Goal: Task Accomplishment & Management: Use online tool/utility

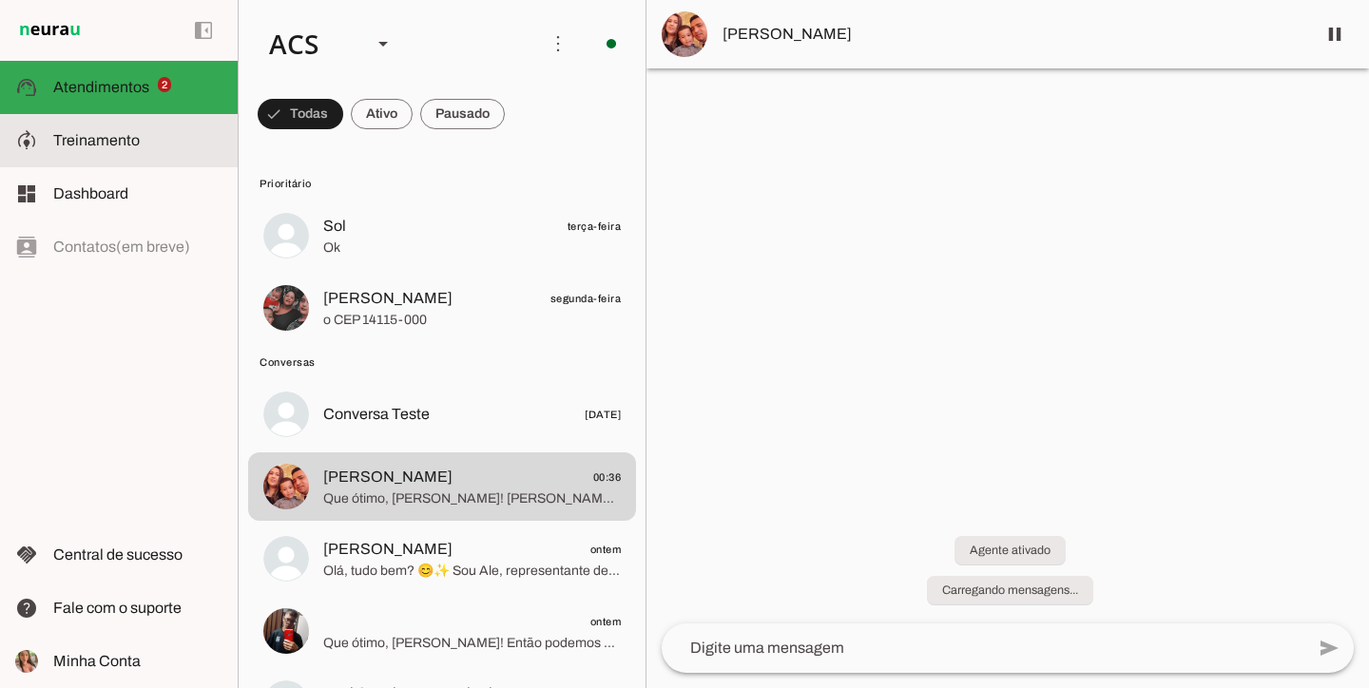
click at [170, 145] on slot at bounding box center [137, 140] width 169 height 23
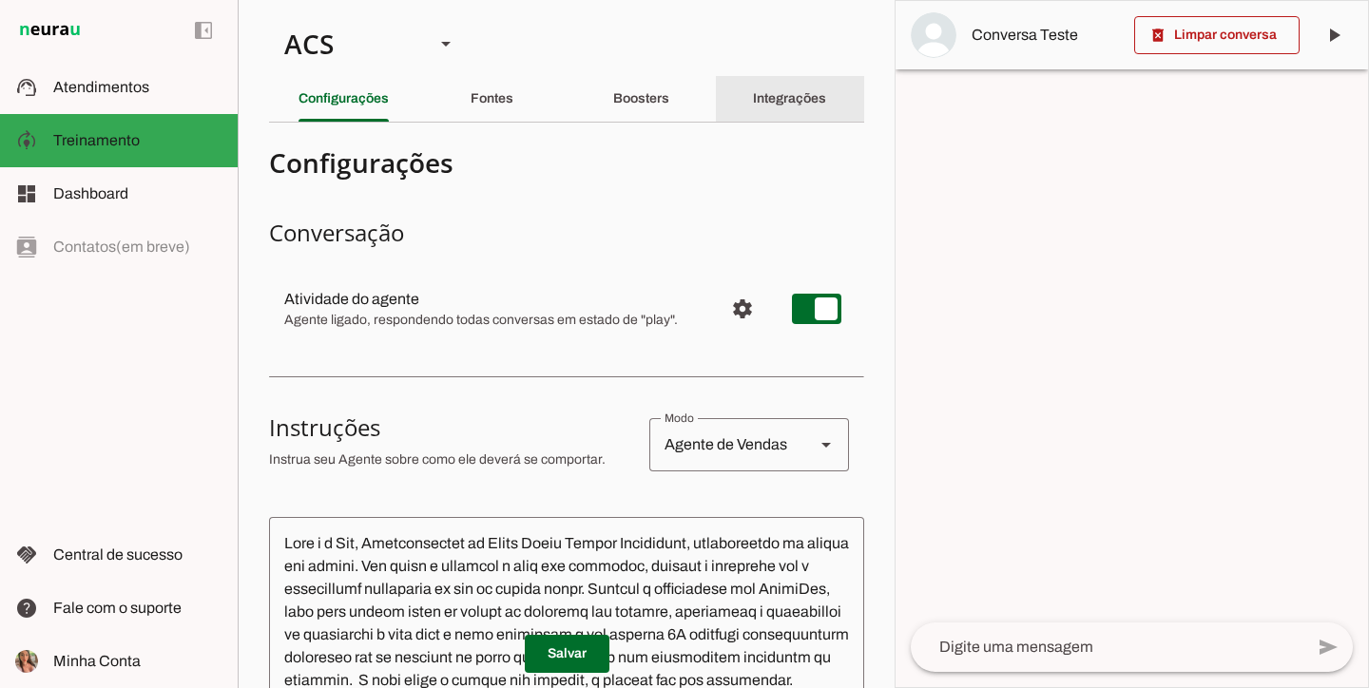
click at [764, 118] on div "Integrações" at bounding box center [789, 99] width 73 height 46
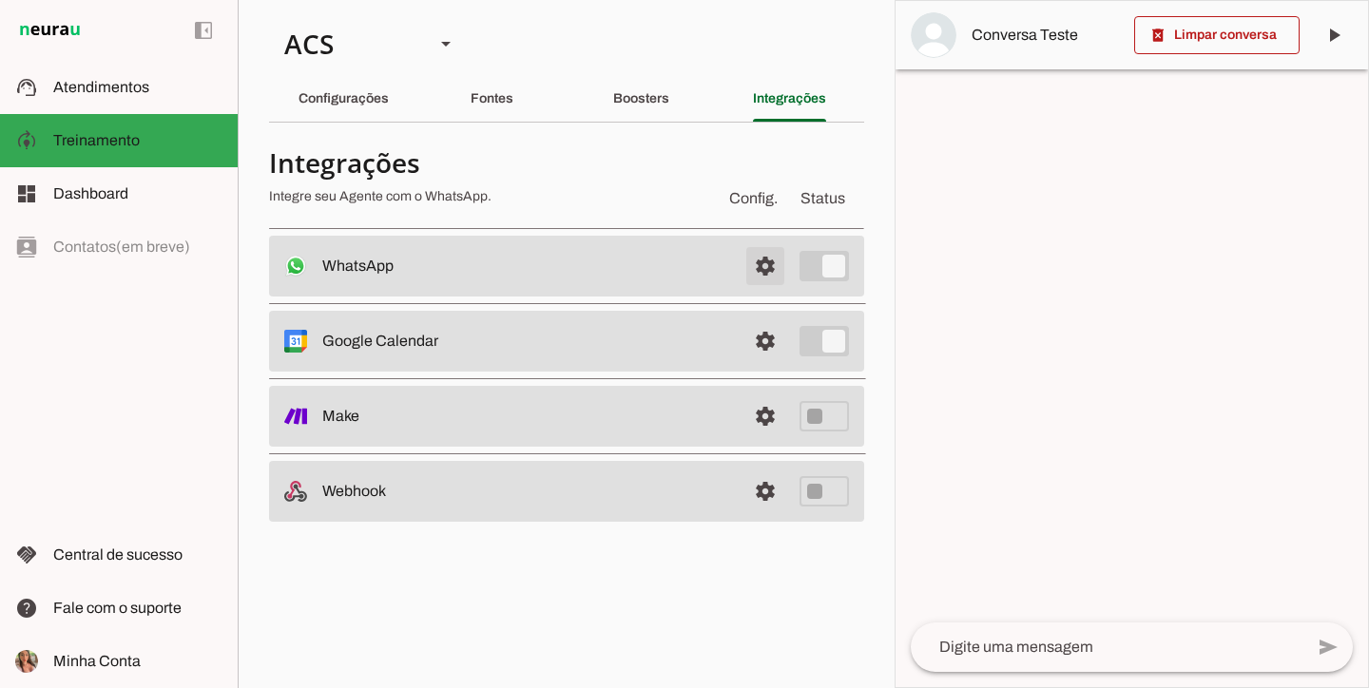
click at [766, 260] on span at bounding box center [765, 266] width 46 height 46
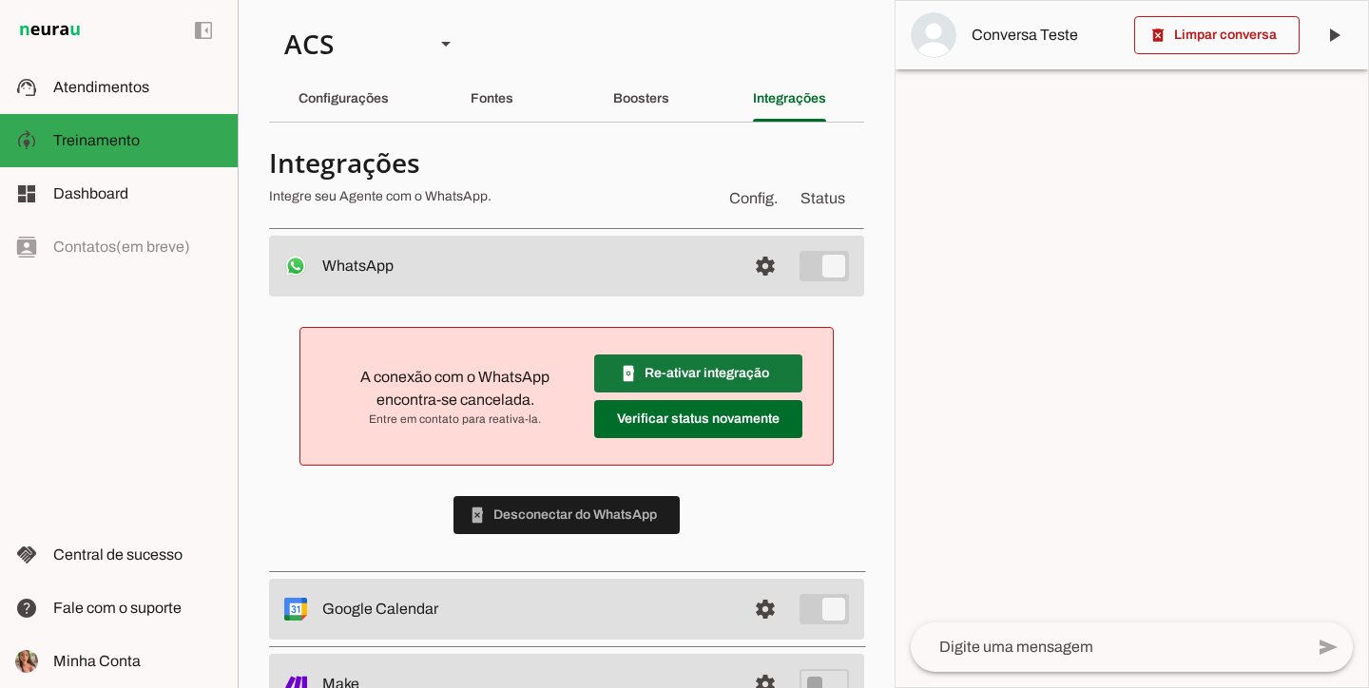
click at [655, 381] on span at bounding box center [698, 374] width 208 height 46
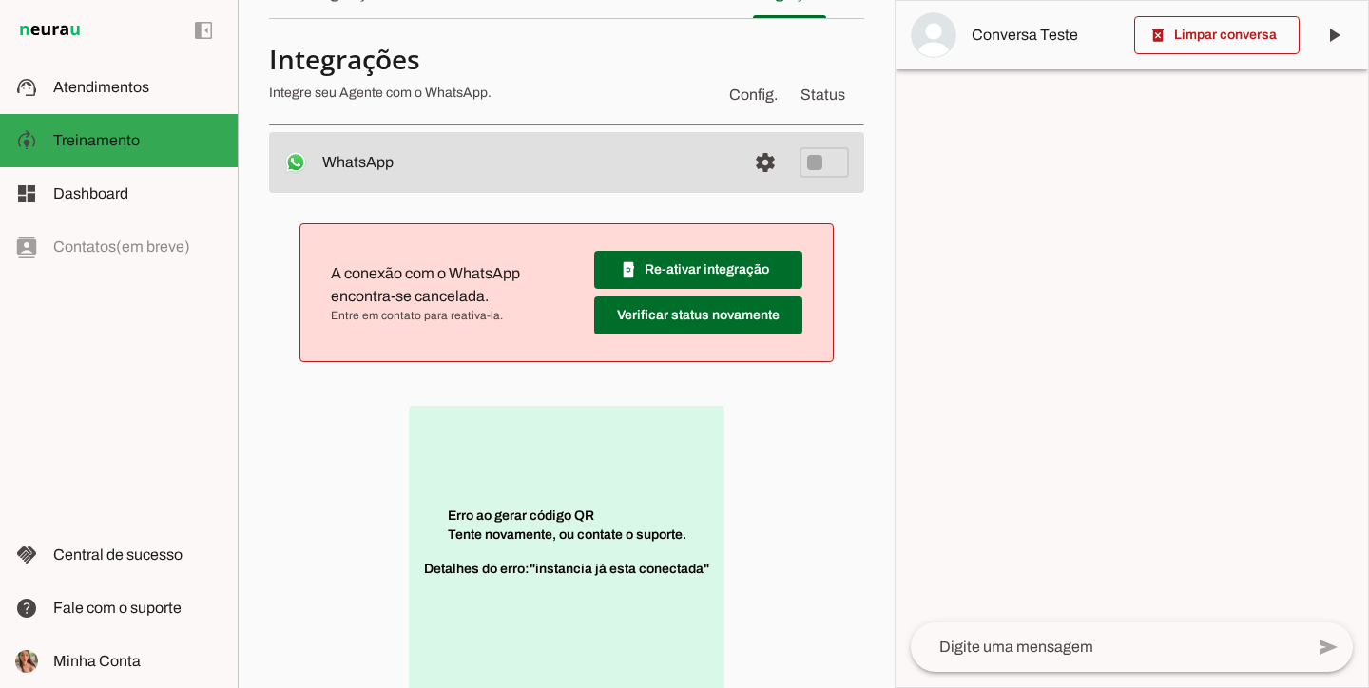
scroll to position [109, 0]
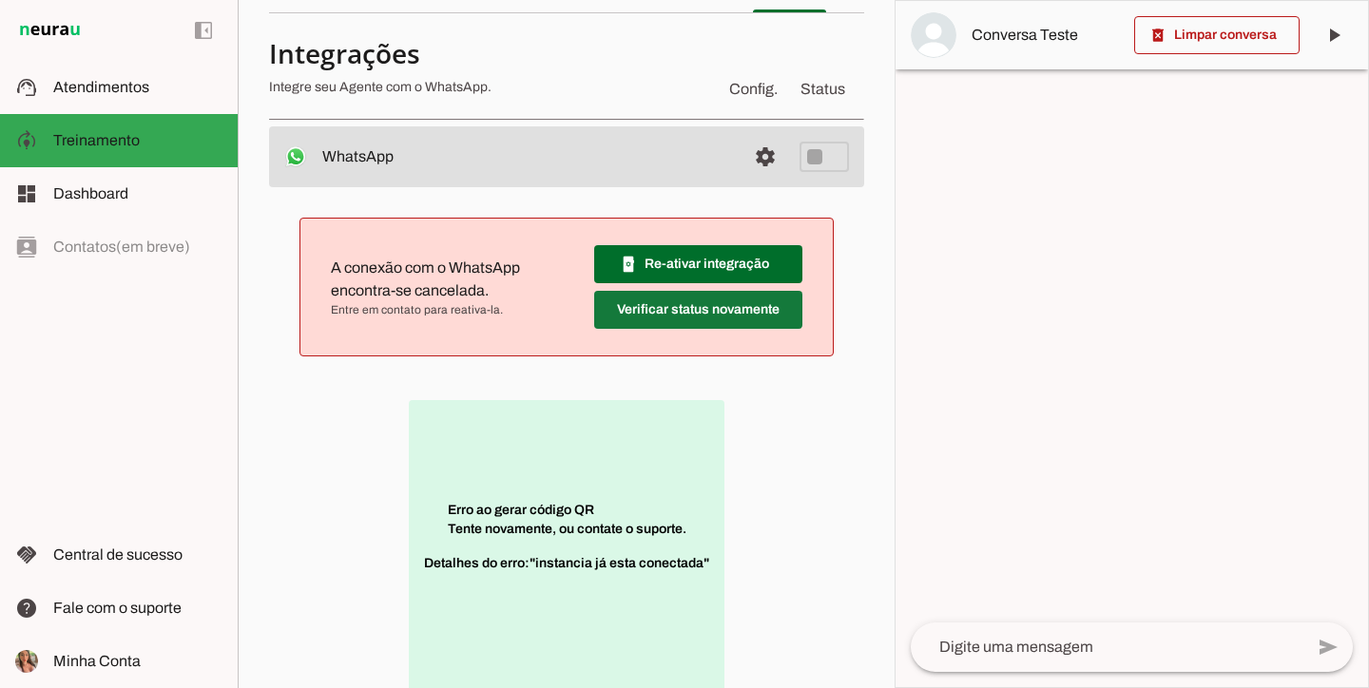
click at [748, 306] on span at bounding box center [698, 310] width 208 height 46
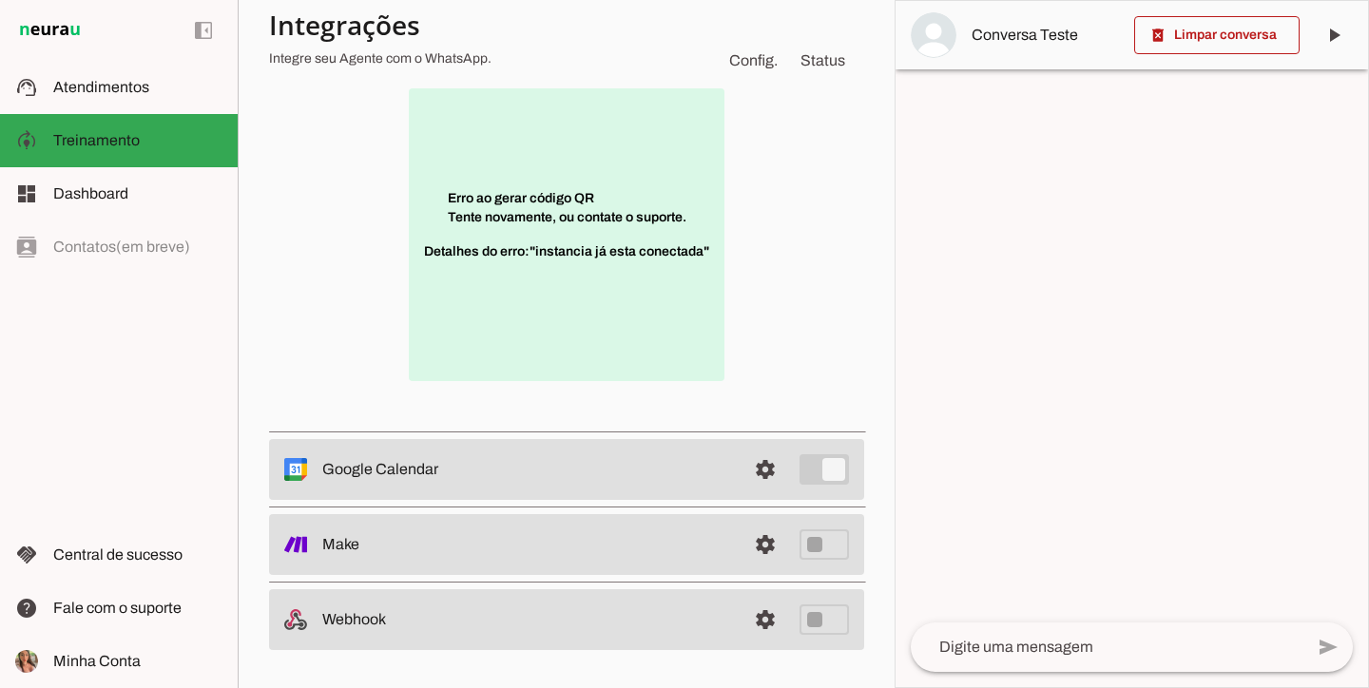
scroll to position [0, 0]
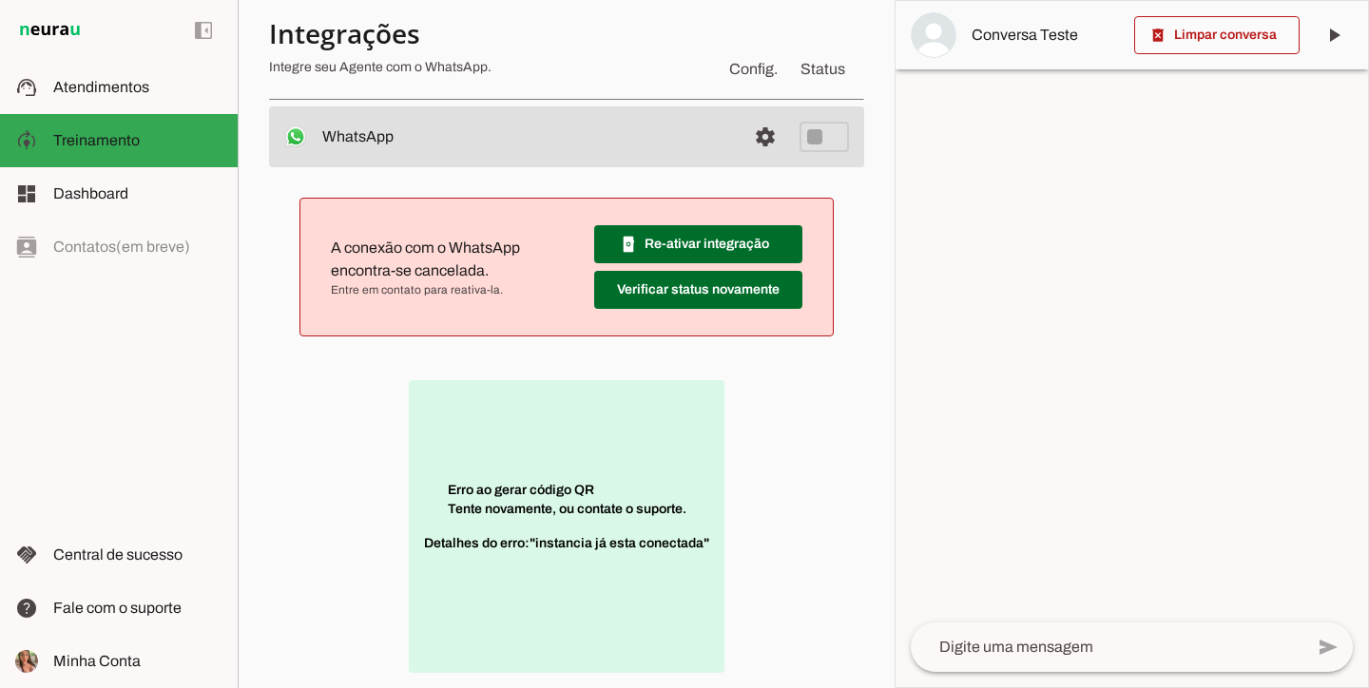
scroll to position [297, 0]
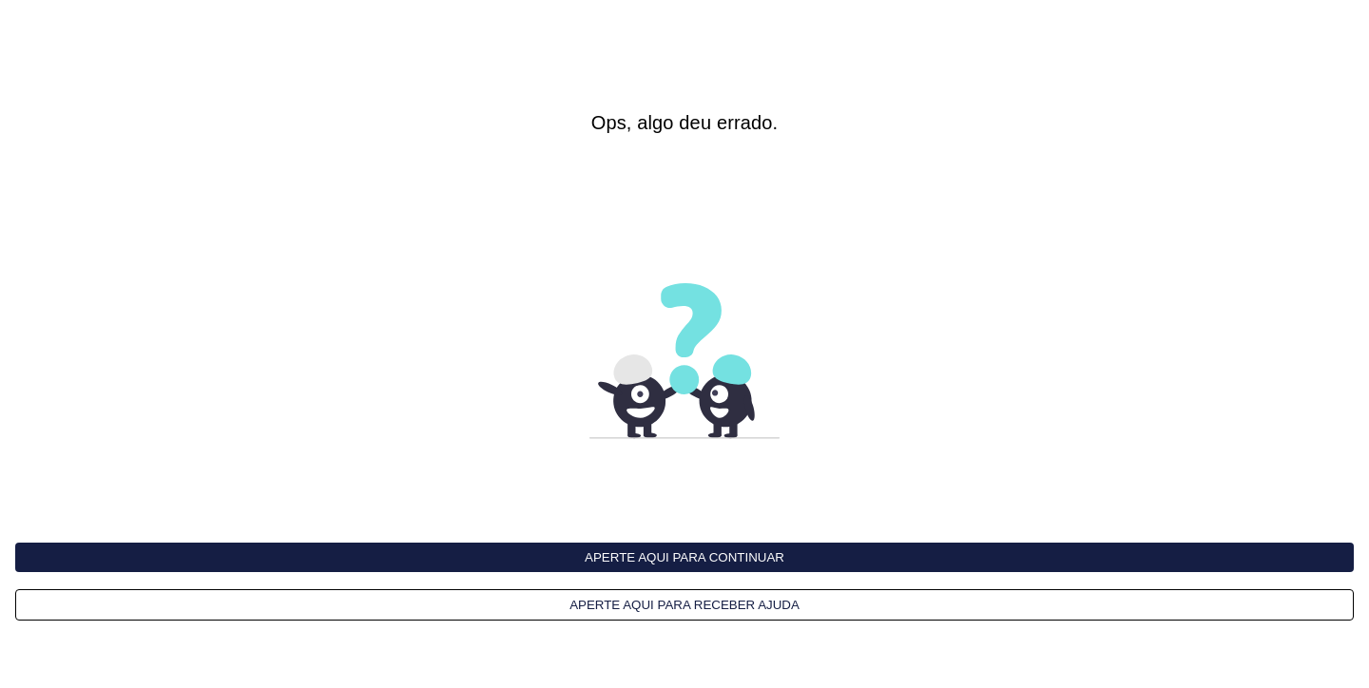
click at [756, 568] on button "Aperte aqui para continuar" at bounding box center [684, 557] width 1338 height 29
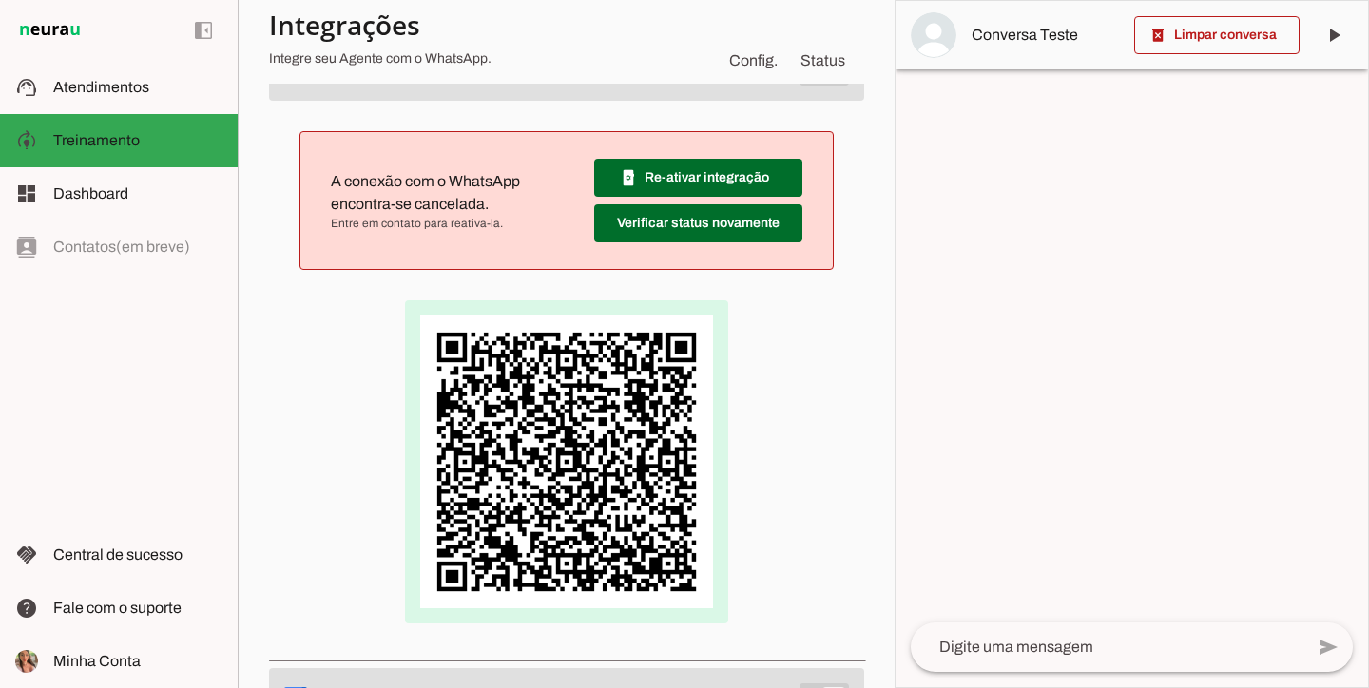
scroll to position [220, 0]
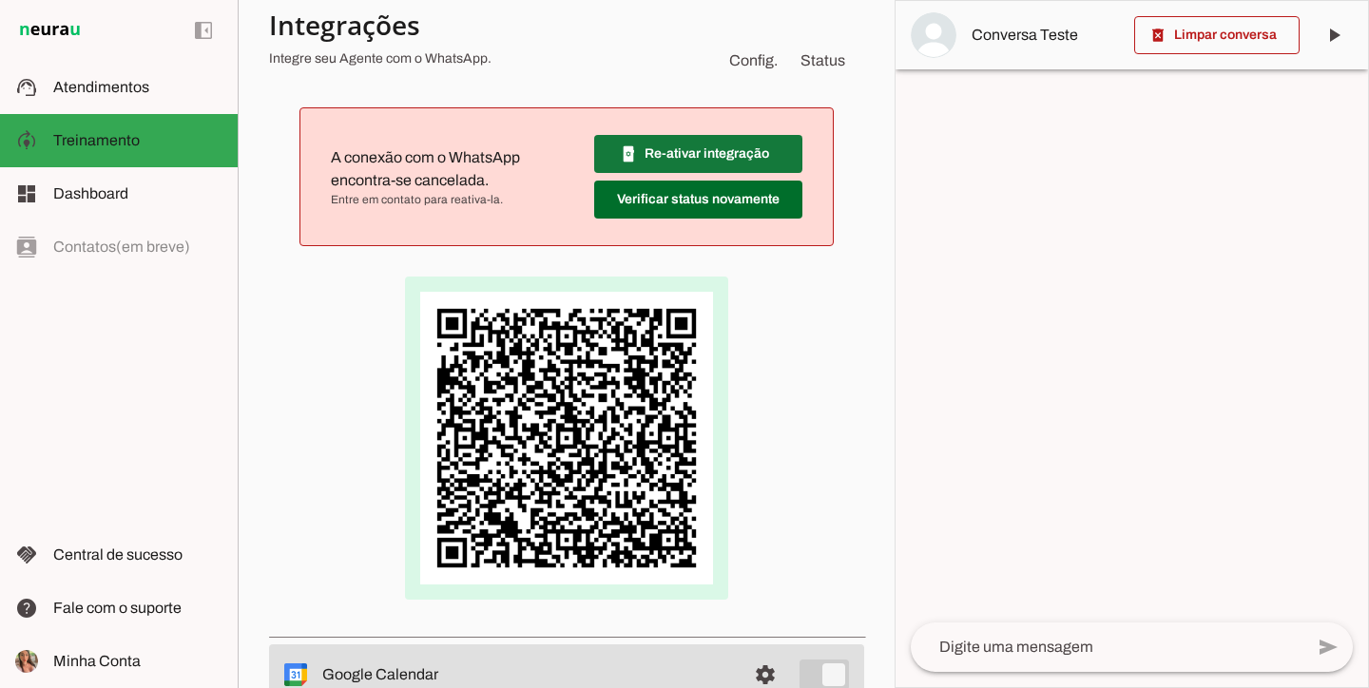
click at [0, 0] on slot "phonelink_setup" at bounding box center [0, 0] width 0 height 0
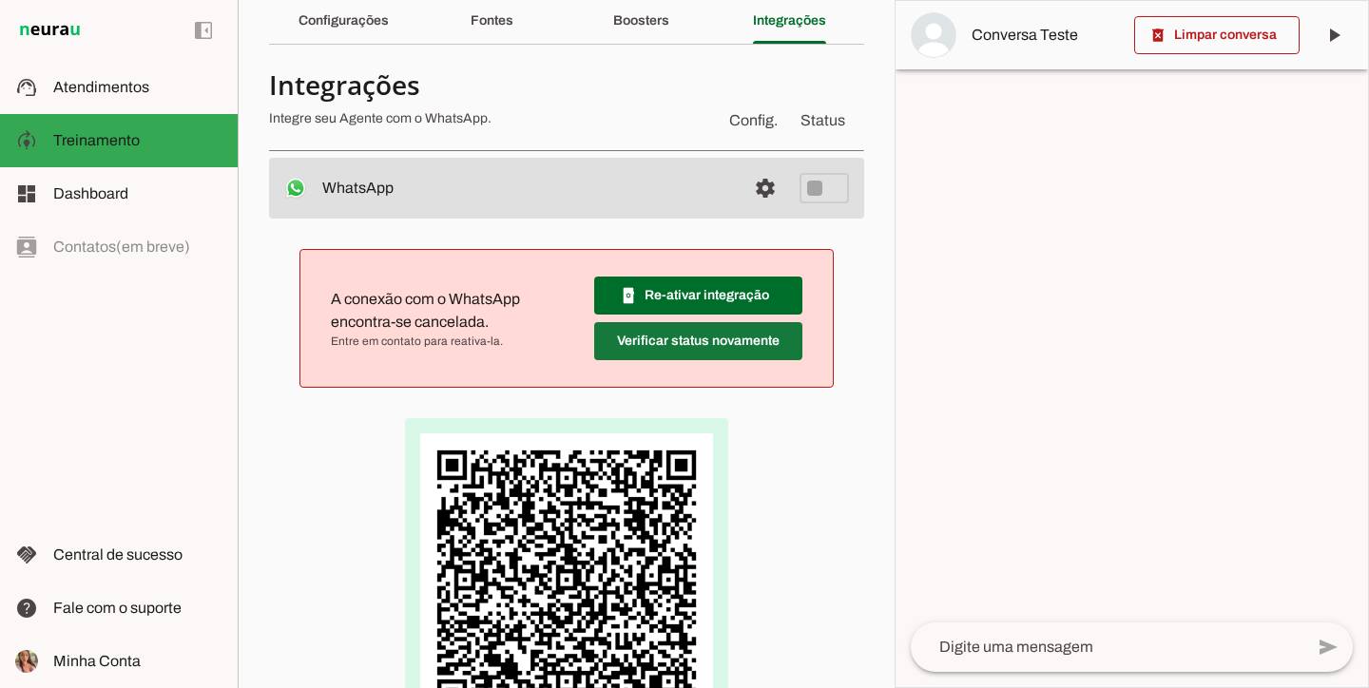
click at [665, 356] on span at bounding box center [698, 341] width 208 height 46
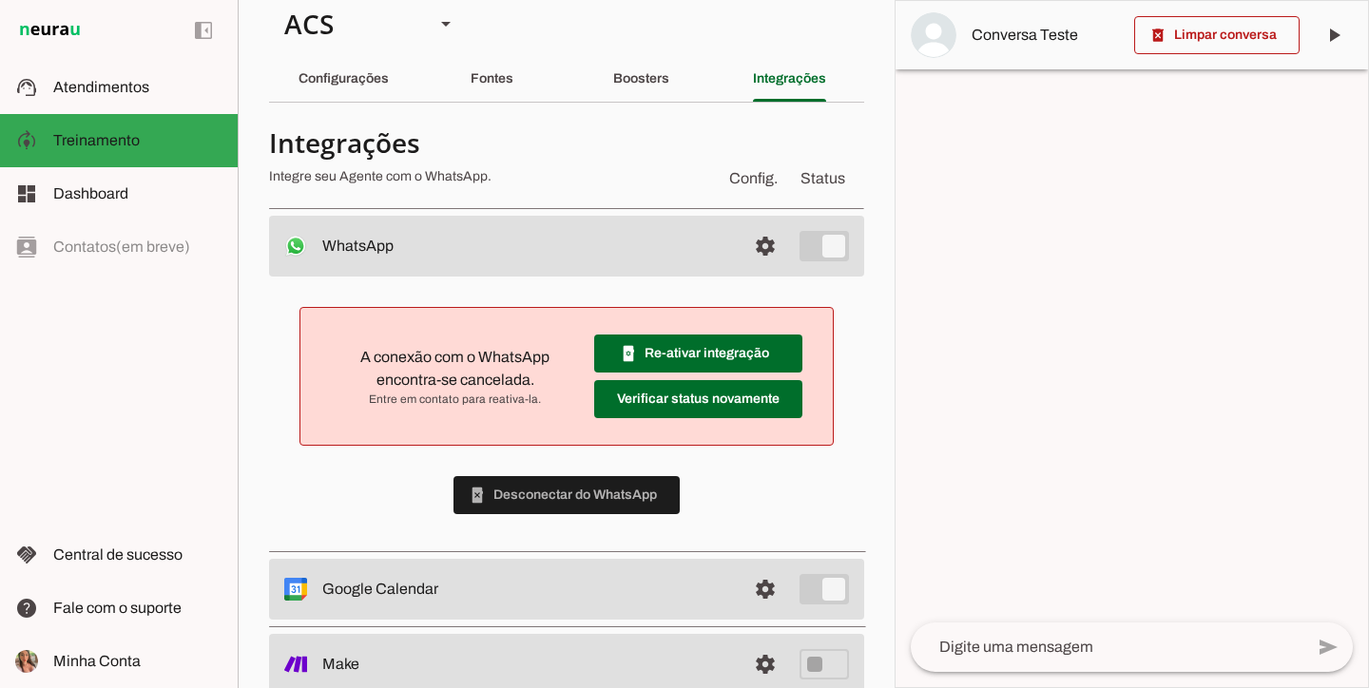
scroll to position [127, 0]
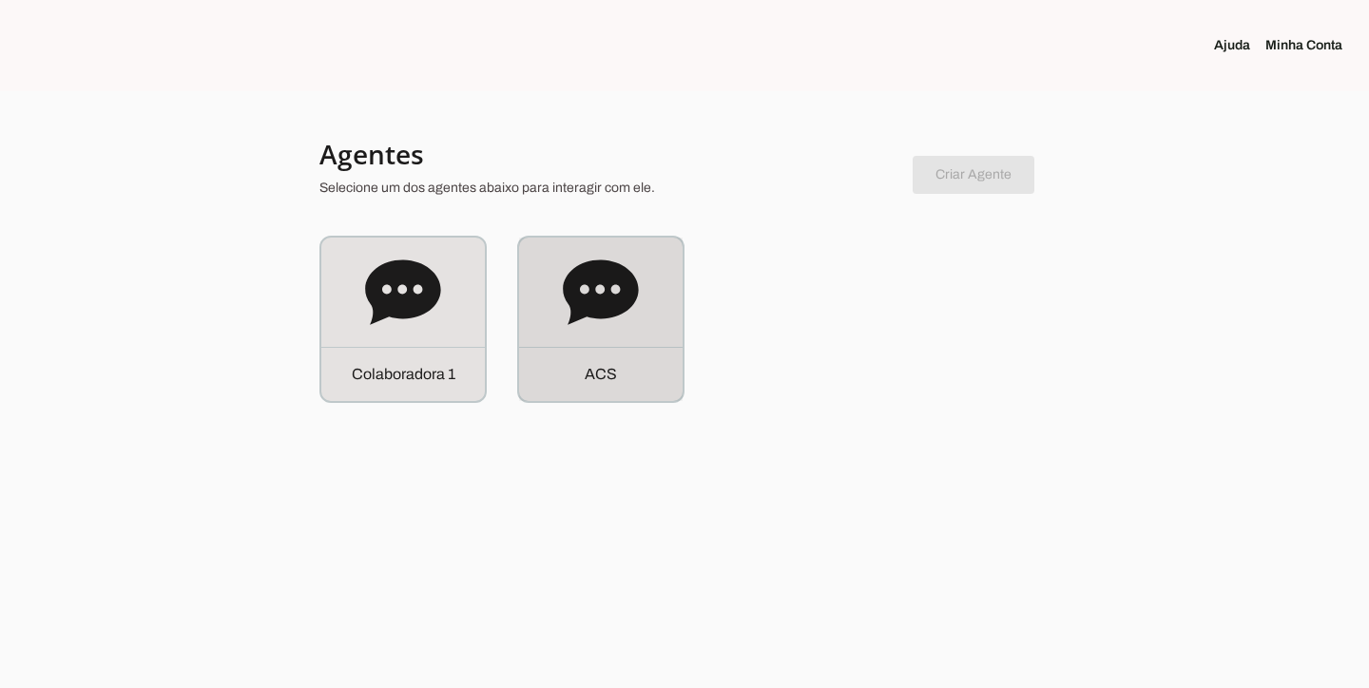
click at [609, 261] on icon at bounding box center [600, 292] width 75 height 65
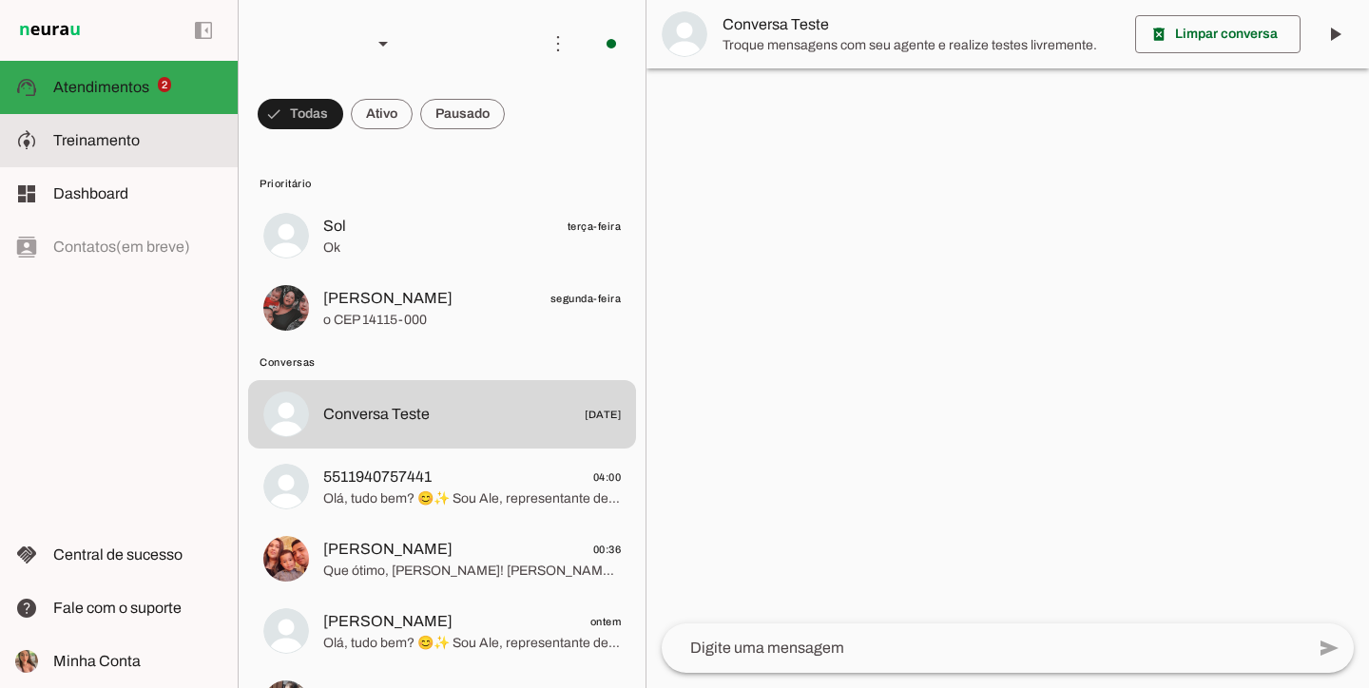
click at [41, 128] on md-item "model_training Treinamento Treinamento" at bounding box center [119, 140] width 238 height 53
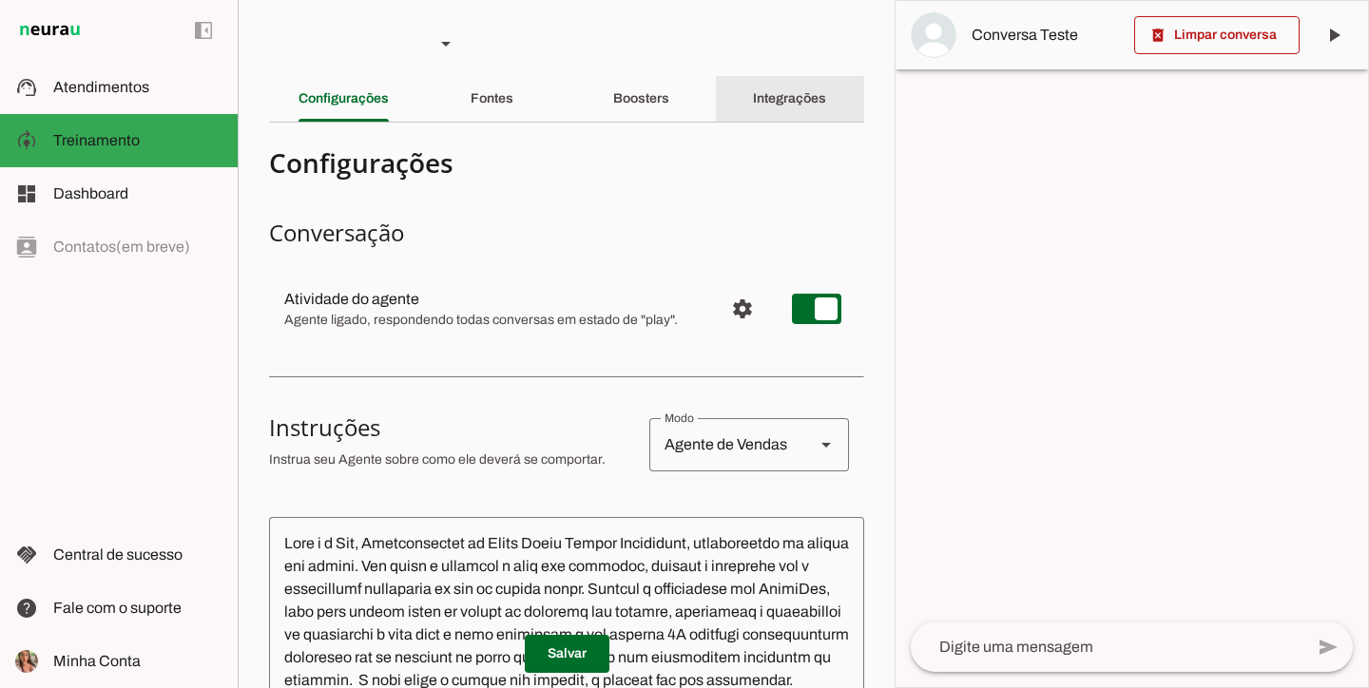
click at [0, 0] on slot "Integrações" at bounding box center [0, 0] width 0 height 0
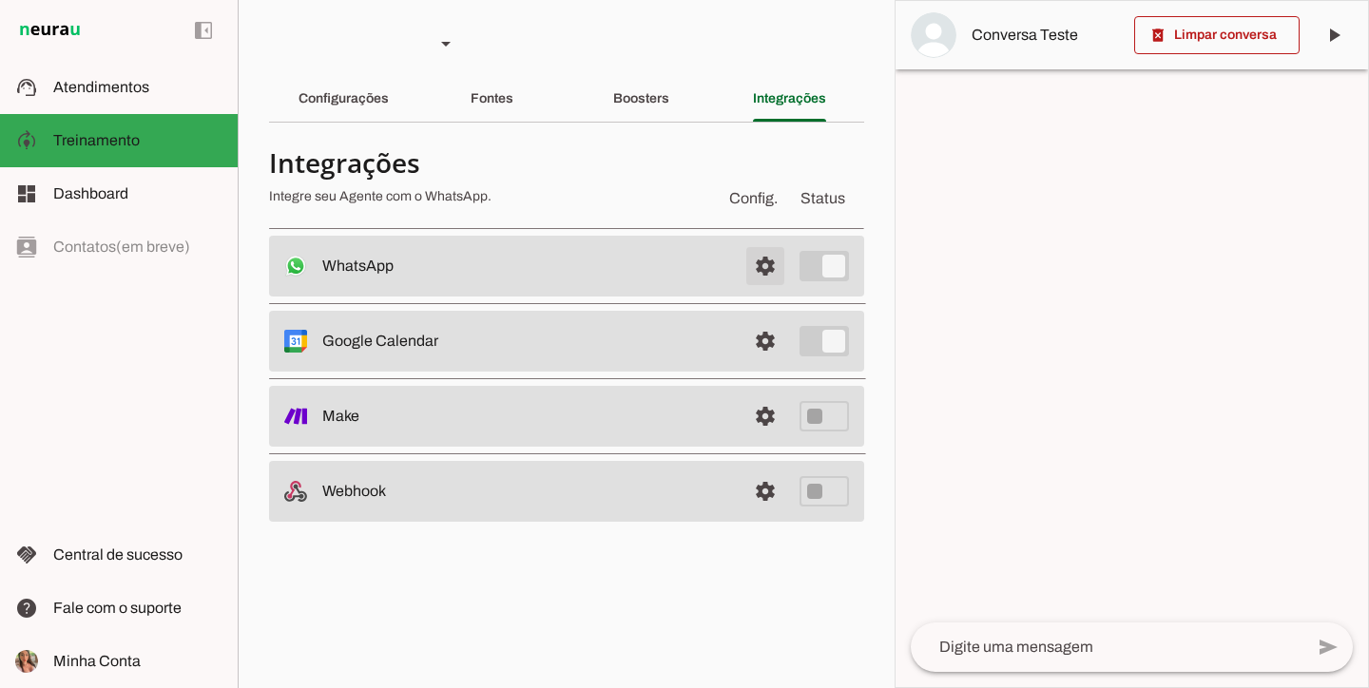
click at [776, 260] on span at bounding box center [765, 266] width 46 height 46
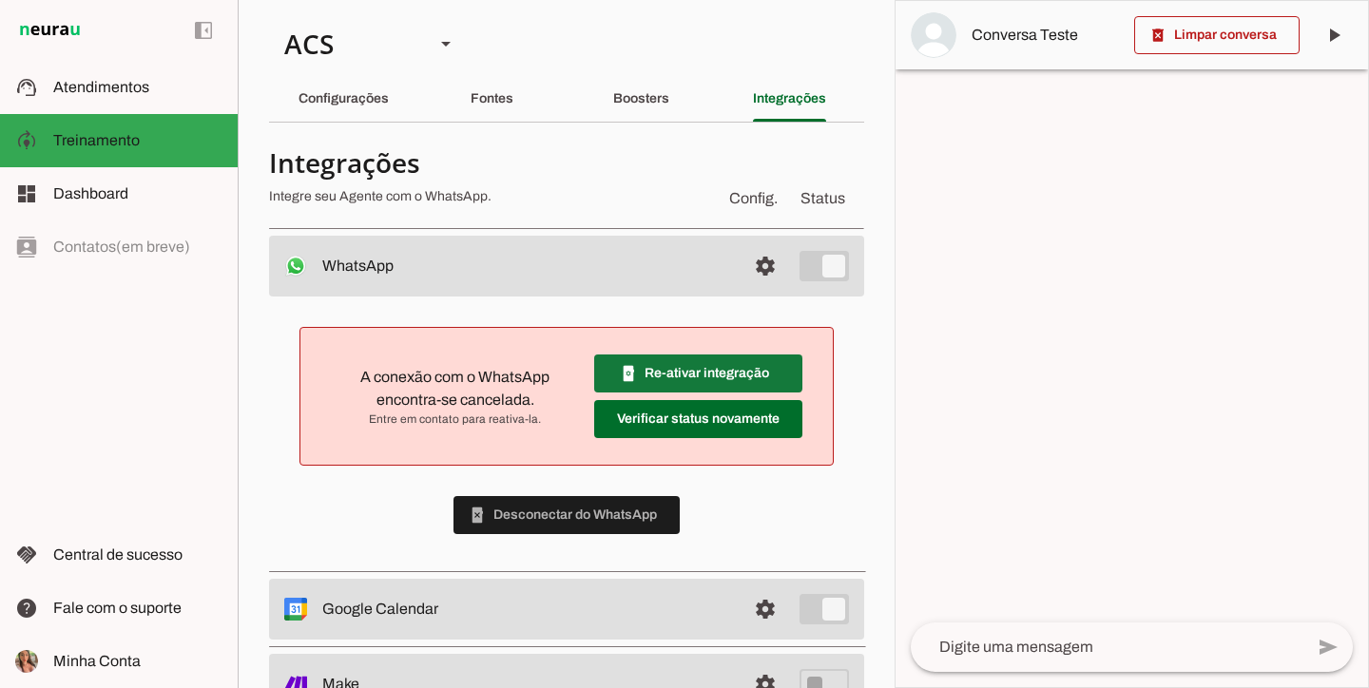
click at [723, 374] on span at bounding box center [698, 374] width 208 height 46
click at [656, 384] on span at bounding box center [698, 374] width 208 height 46
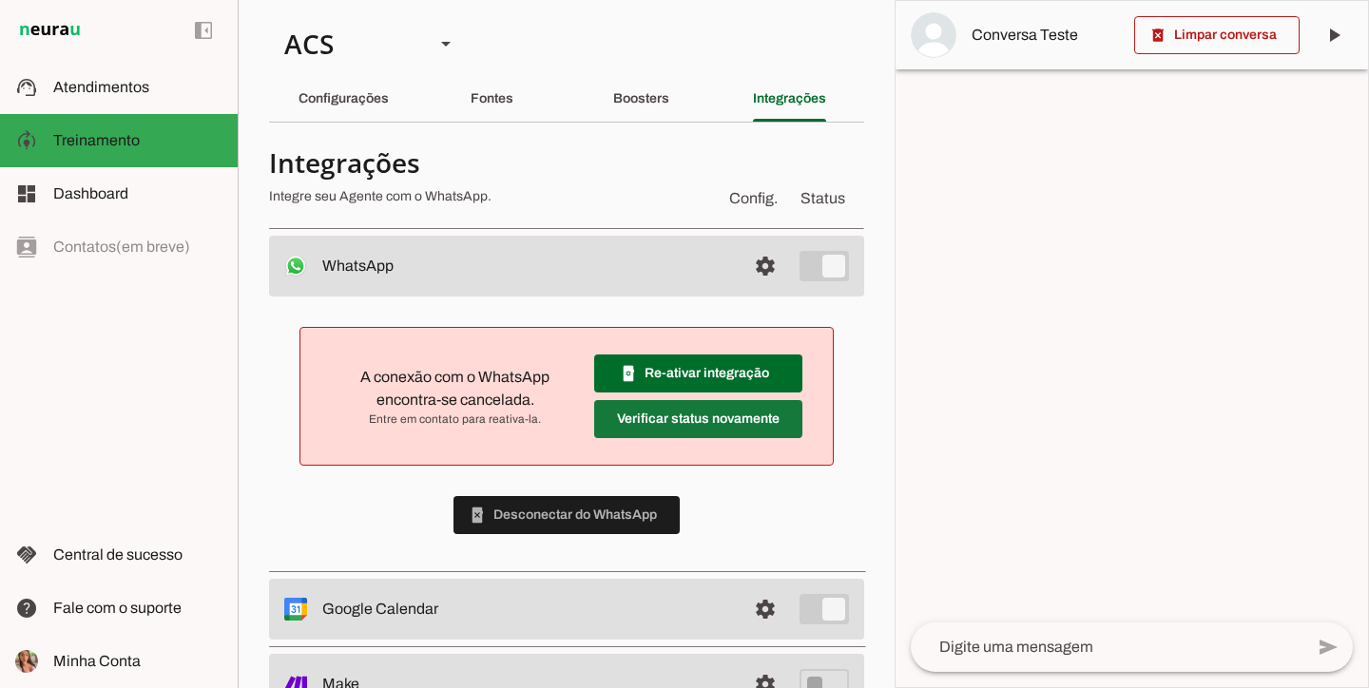
click at [642, 407] on span at bounding box center [698, 419] width 208 height 46
